Goal: Task Accomplishment & Management: Manage account settings

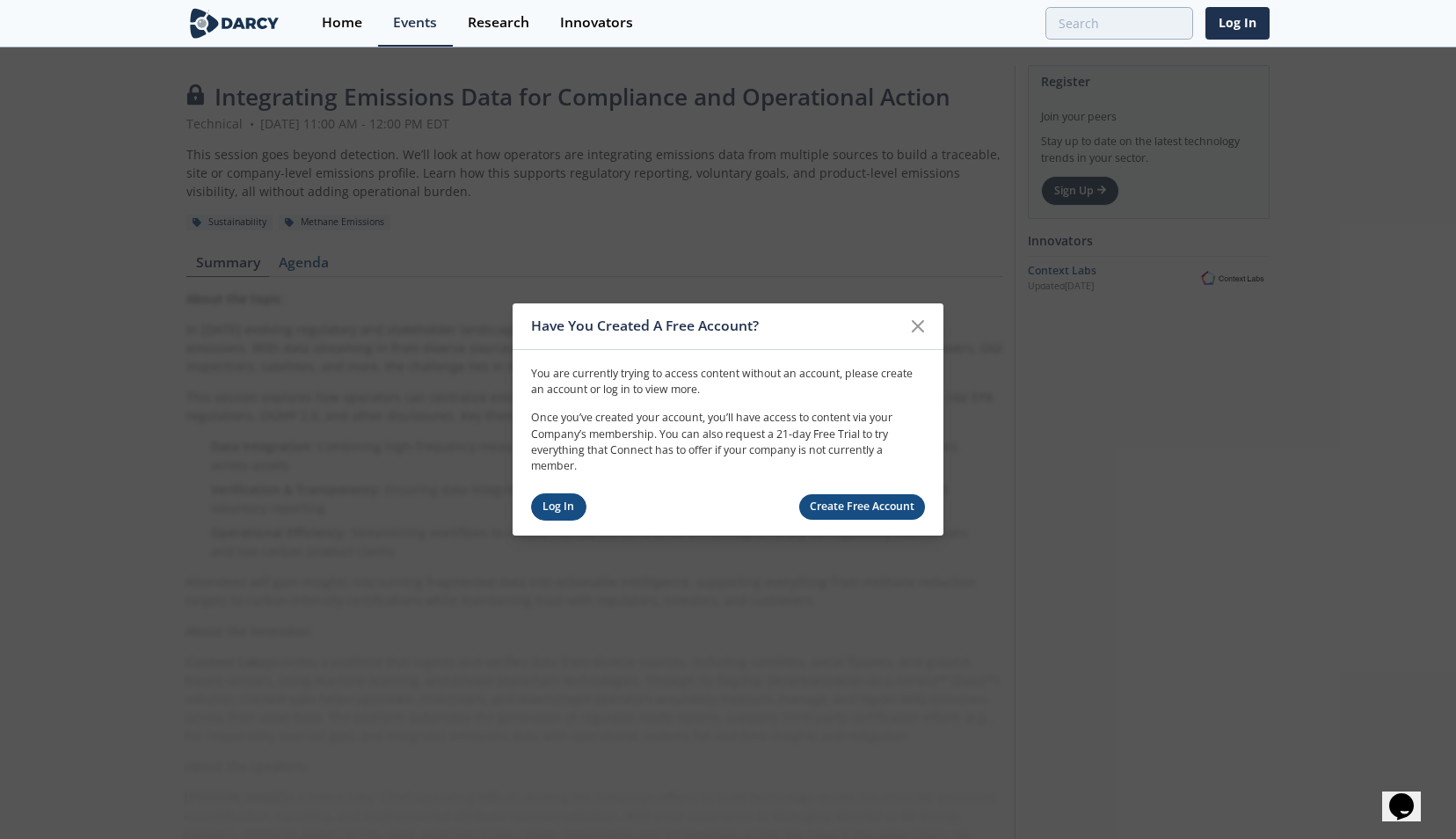
click at [569, 509] on link "Log In" at bounding box center [559, 507] width 56 height 27
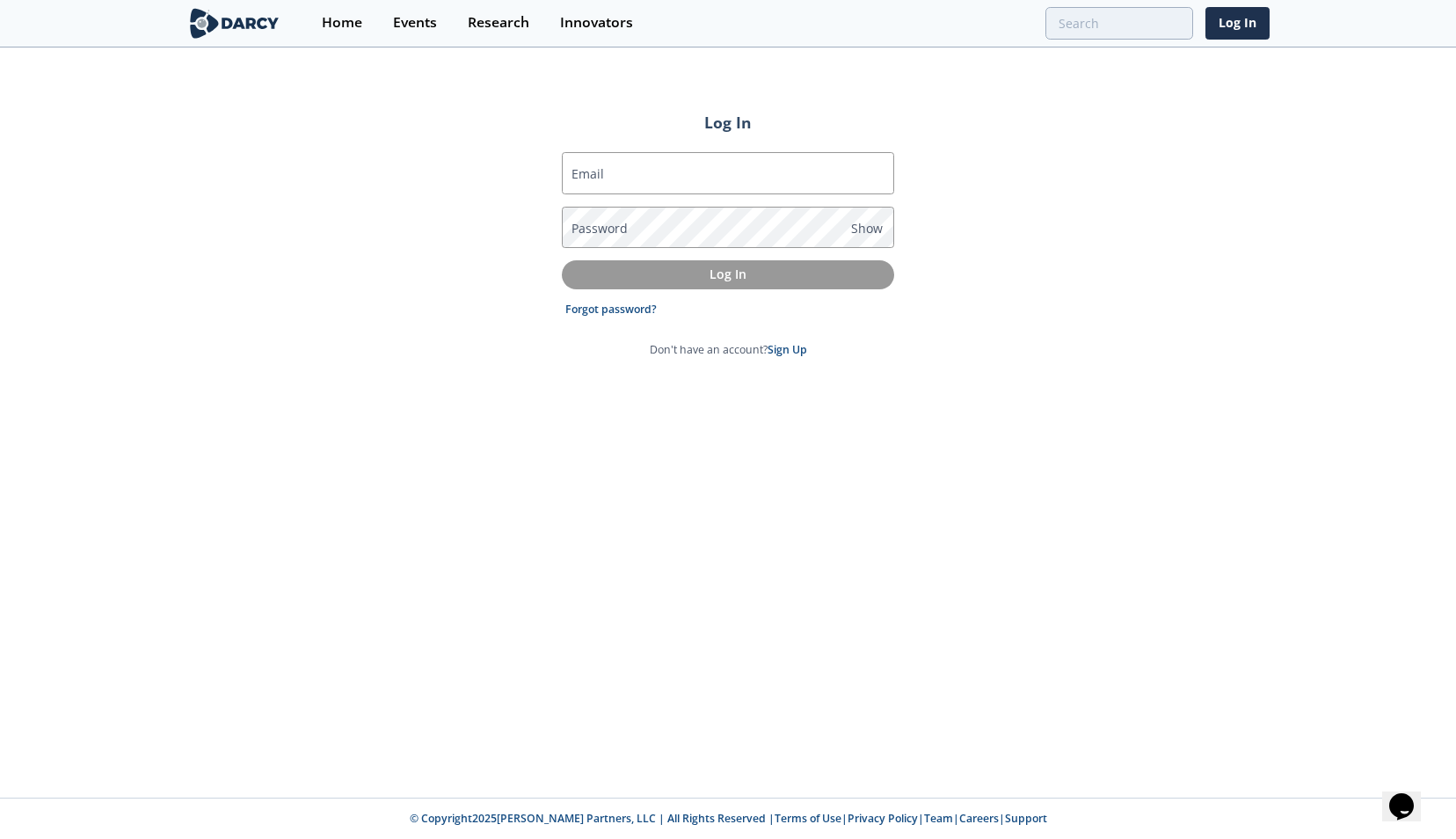
type input "[EMAIL_ADDRESS][DOMAIN_NAME]"
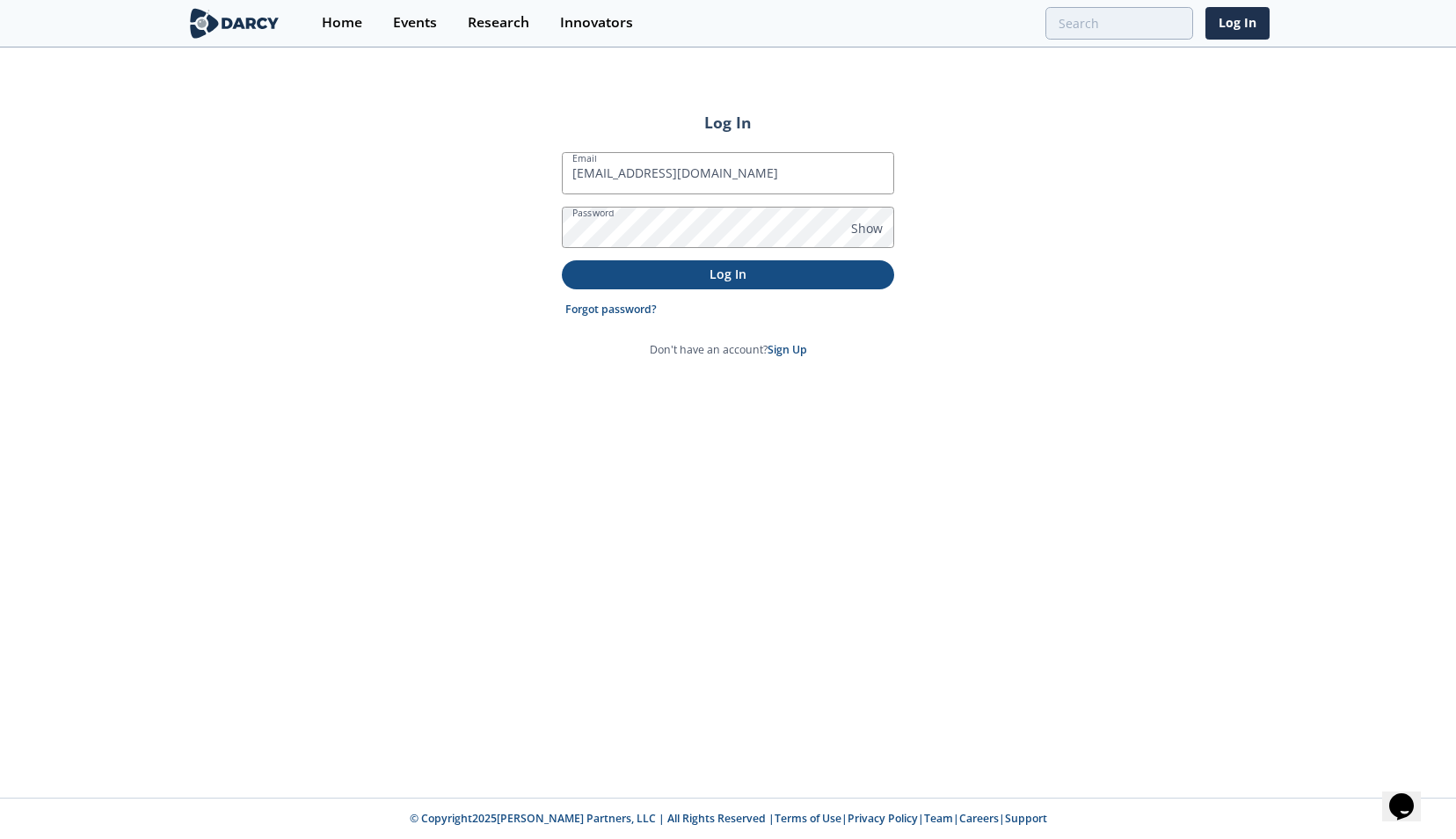
click at [702, 280] on p "Log In" at bounding box center [728, 274] width 308 height 19
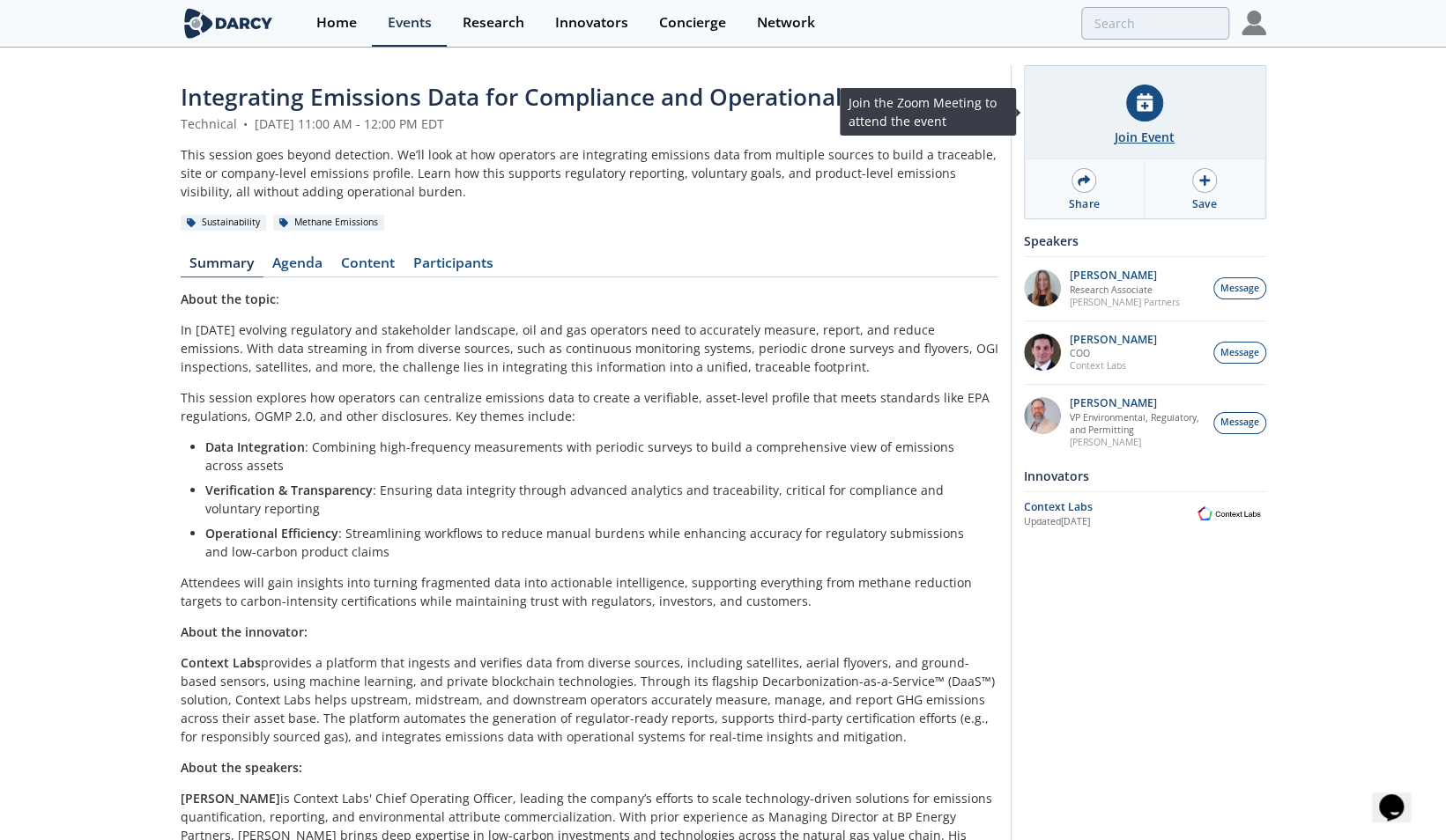
click at [1146, 114] on div at bounding box center [1145, 103] width 37 height 37
